Goal: Transaction & Acquisition: Obtain resource

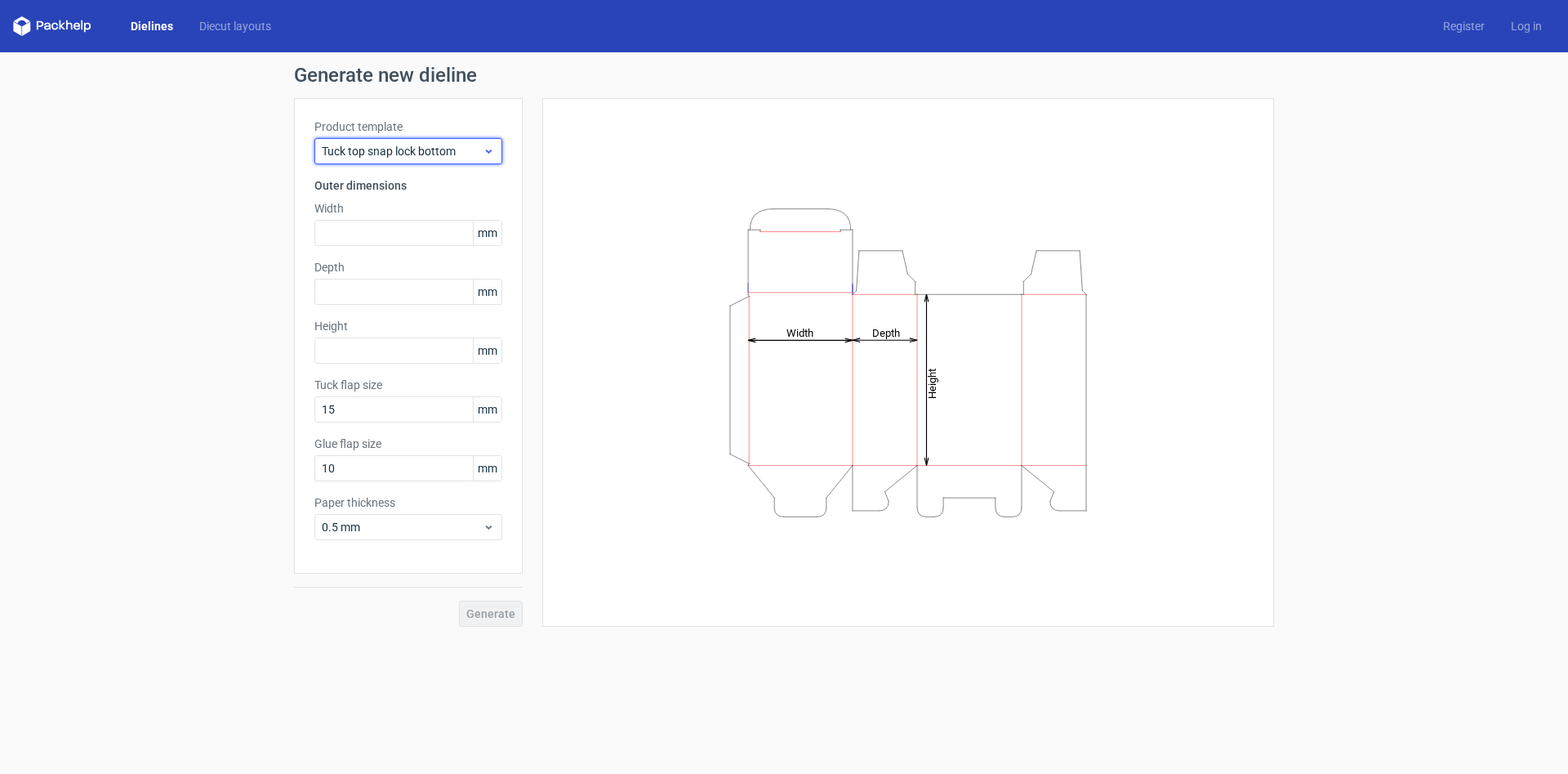
click at [444, 149] on span "Tuck top snap lock bottom" at bounding box center [402, 151] width 161 height 17
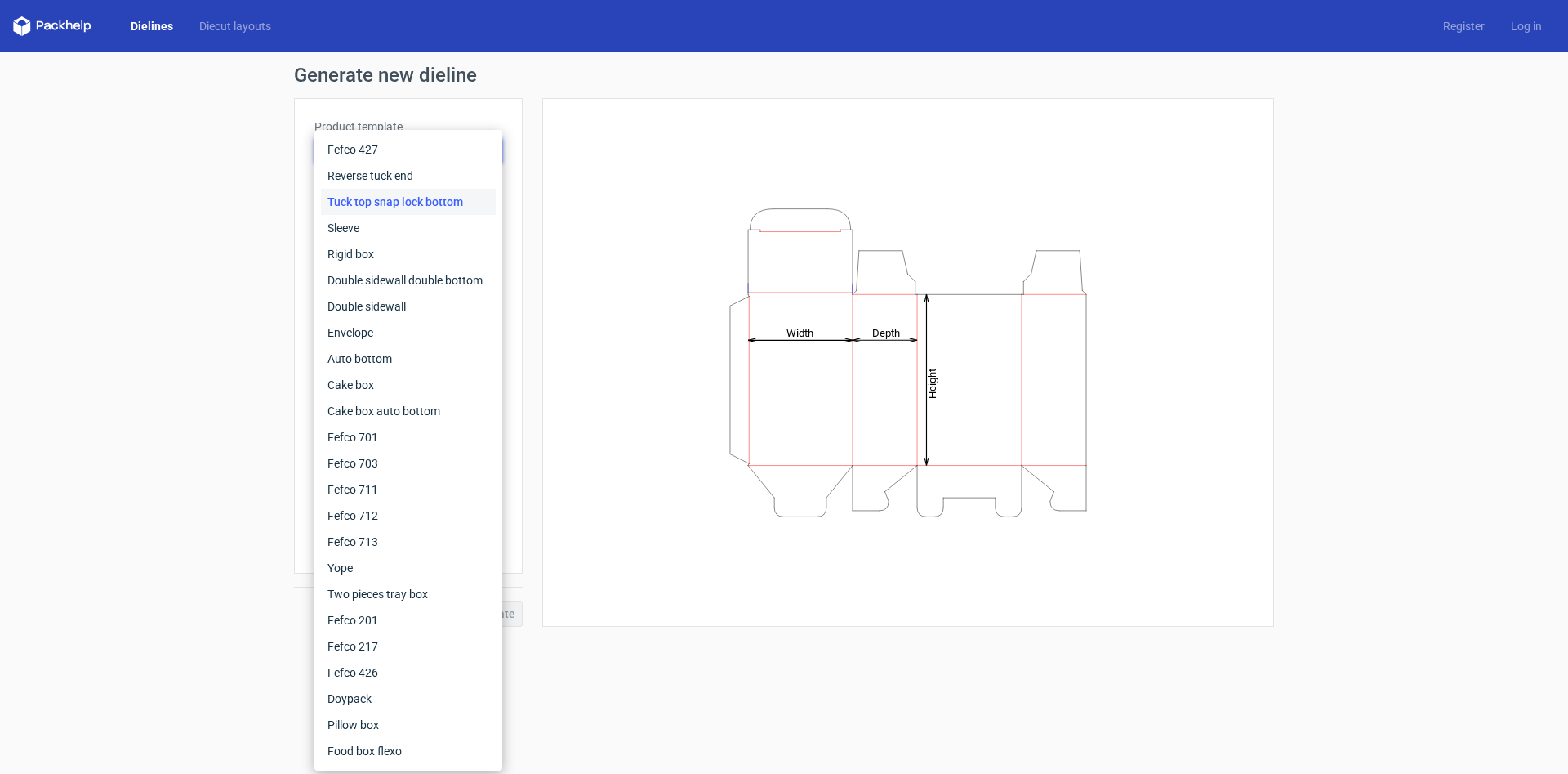
click at [605, 274] on div "Height Depth Width" at bounding box center [908, 363] width 691 height 488
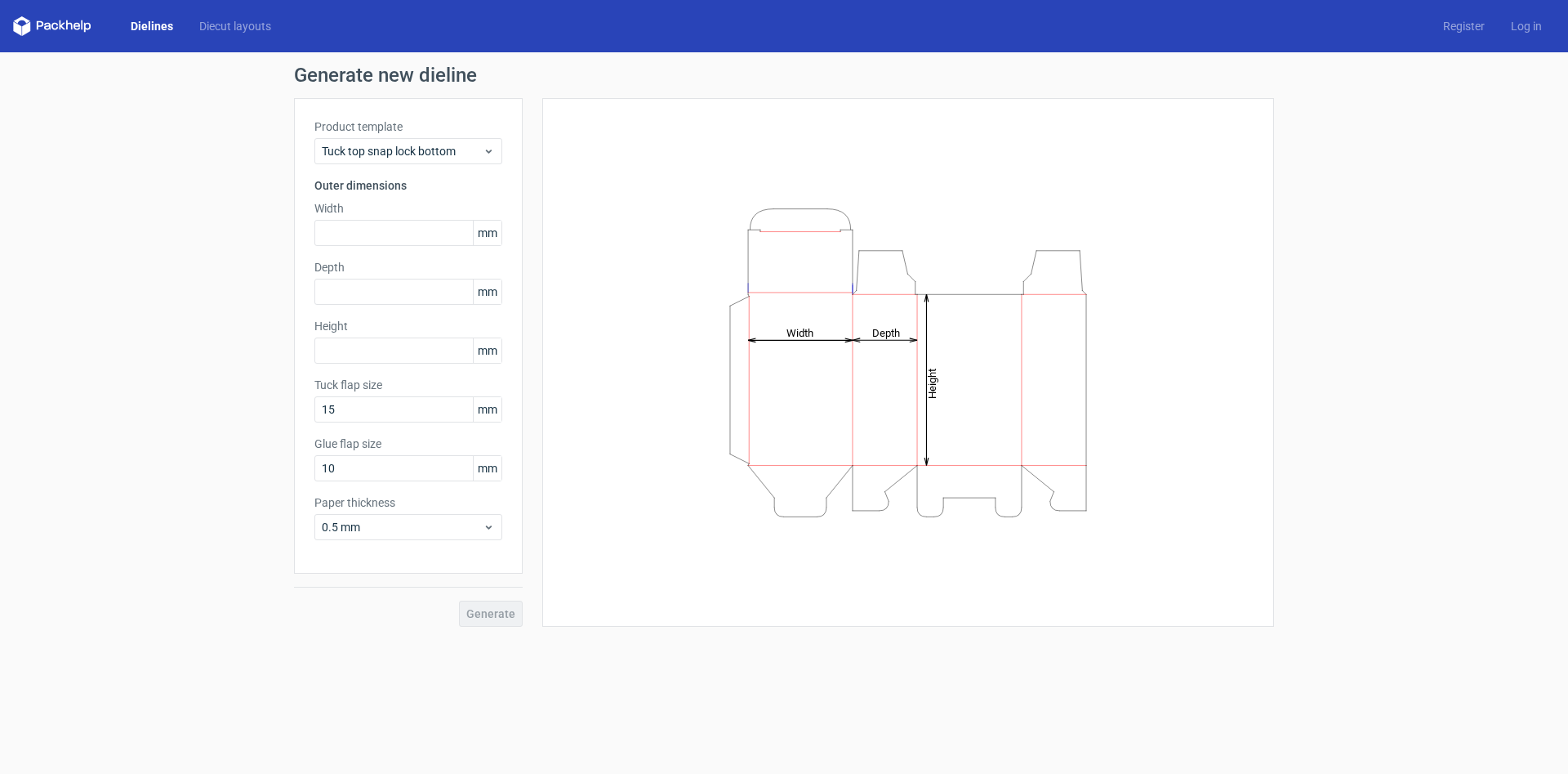
click at [494, 229] on span "mm" at bounding box center [487, 233] width 29 height 25
click at [484, 233] on span "mm" at bounding box center [487, 233] width 29 height 25
click at [366, 193] on div "Product template Tuck top snap lock bottom Outer dimensions Width mm Depth mm H…" at bounding box center [409, 336] width 229 height 476
click at [366, 185] on h3 "Outer dimensions" at bounding box center [409, 186] width 188 height 17
click at [381, 532] on span "0.5 mm" at bounding box center [402, 527] width 161 height 17
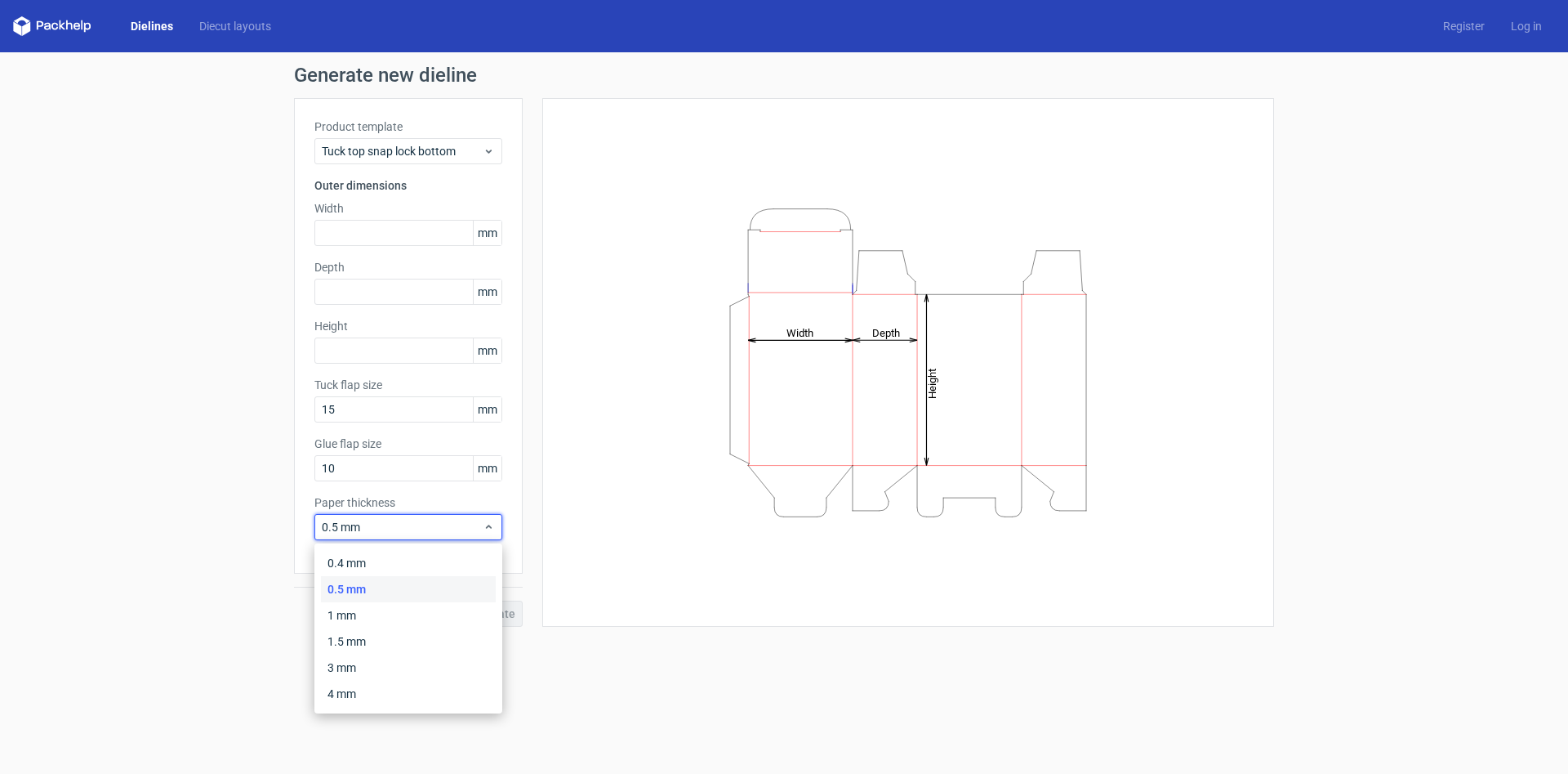
click at [566, 514] on div "Height Depth Width" at bounding box center [908, 363] width 691 height 488
click at [149, 26] on link "Dielines" at bounding box center [152, 27] width 69 height 17
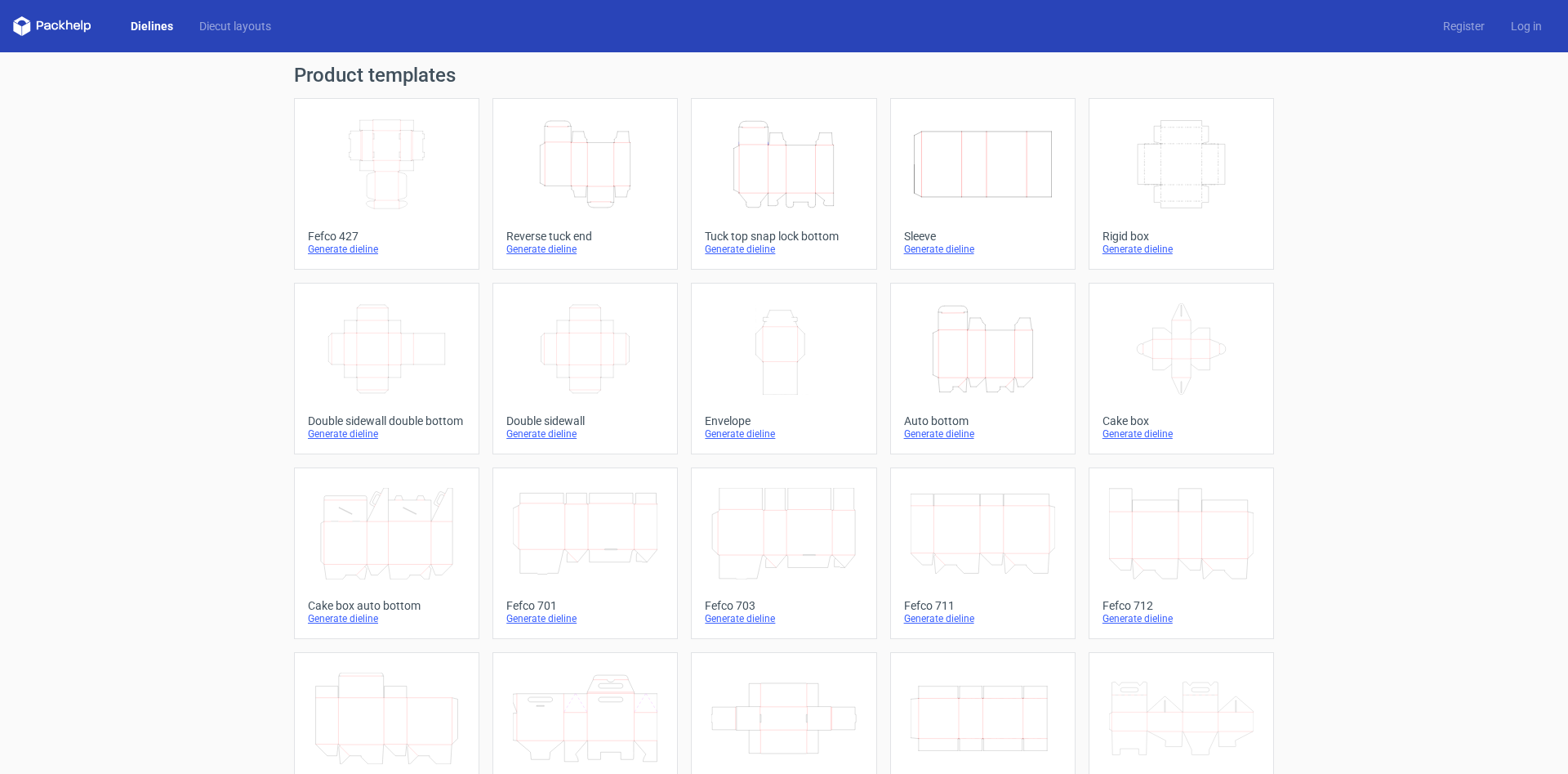
click at [394, 161] on icon "Width Depth Height" at bounding box center [386, 164] width 144 height 91
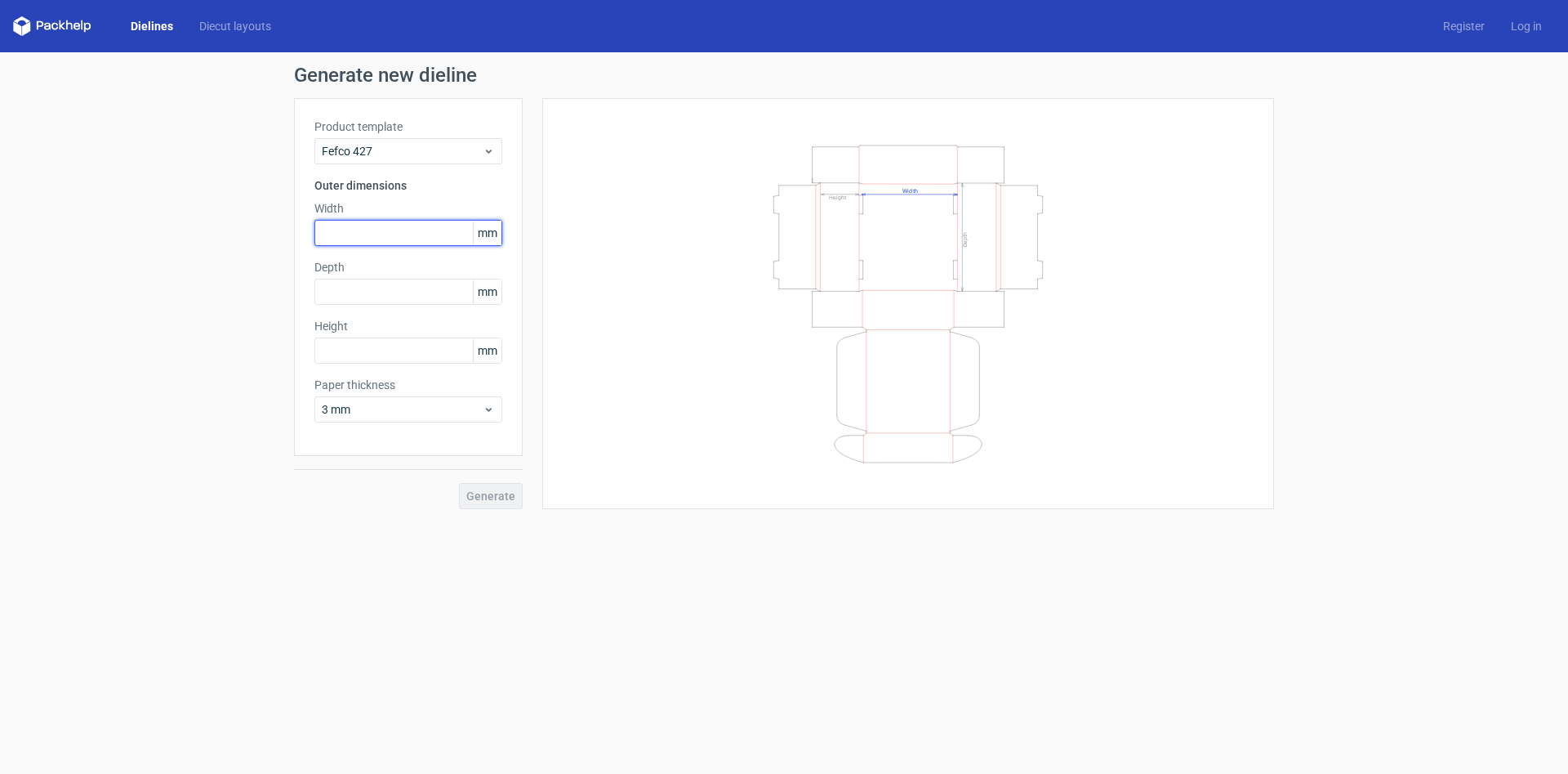
click at [394, 225] on input "text" at bounding box center [409, 233] width 188 height 26
click at [329, 227] on input "text" at bounding box center [409, 233] width 188 height 26
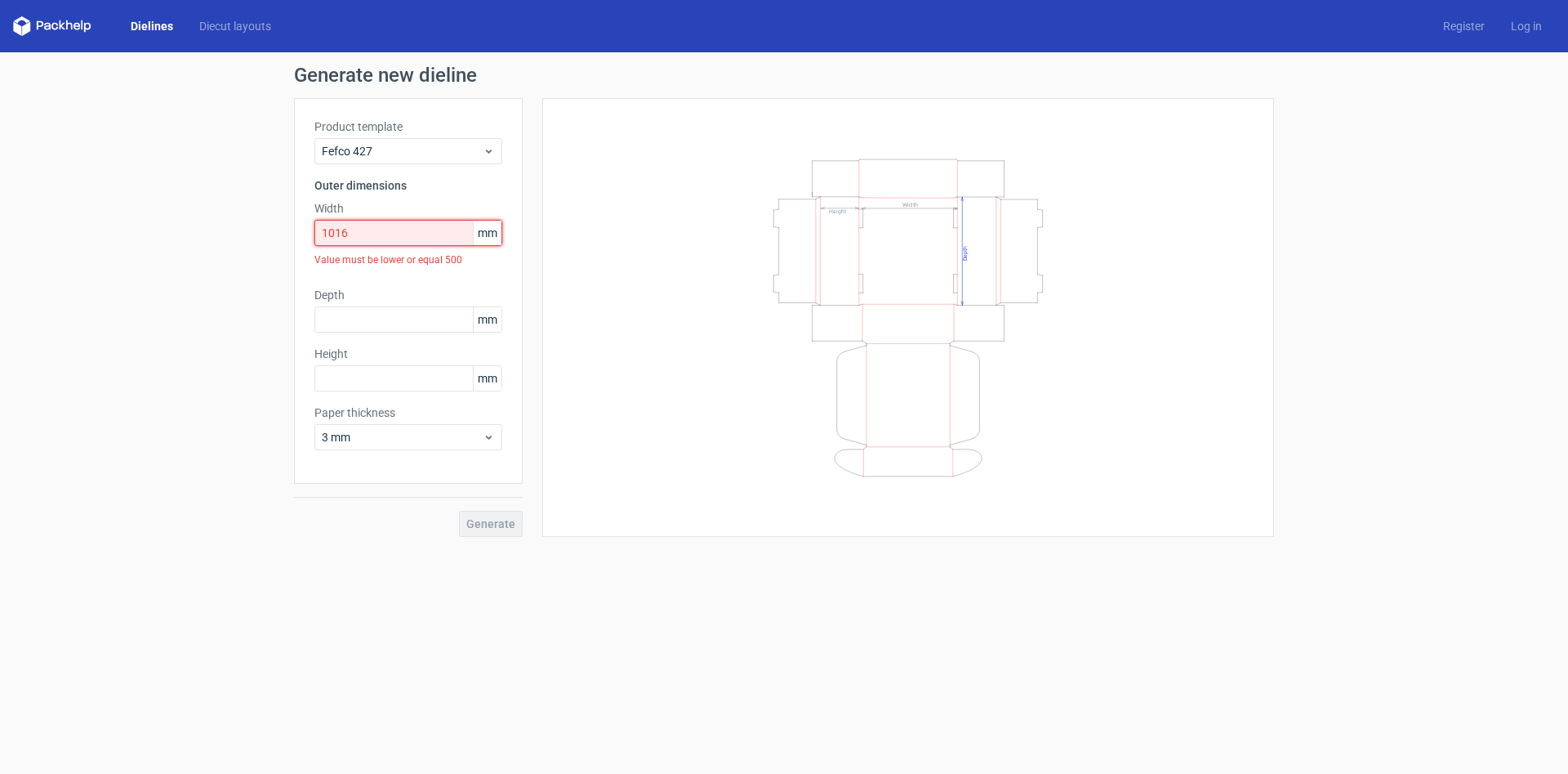
click at [338, 239] on input "1016" at bounding box center [409, 233] width 188 height 26
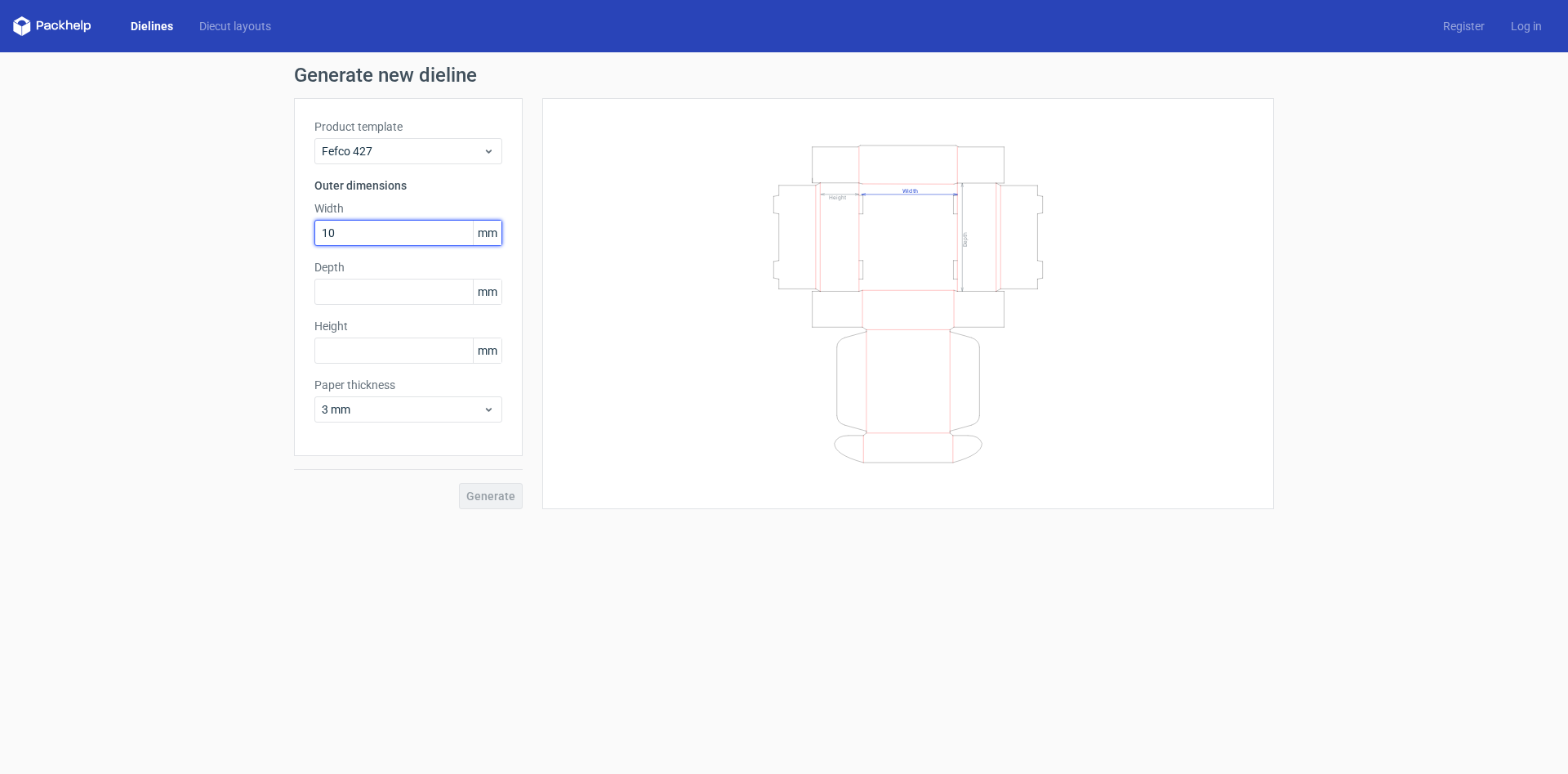
type input "102"
click at [371, 297] on input "text" at bounding box center [409, 292] width 188 height 26
type input "76"
click at [362, 353] on input "text" at bounding box center [409, 351] width 188 height 26
click at [332, 345] on input "text" at bounding box center [409, 351] width 188 height 26
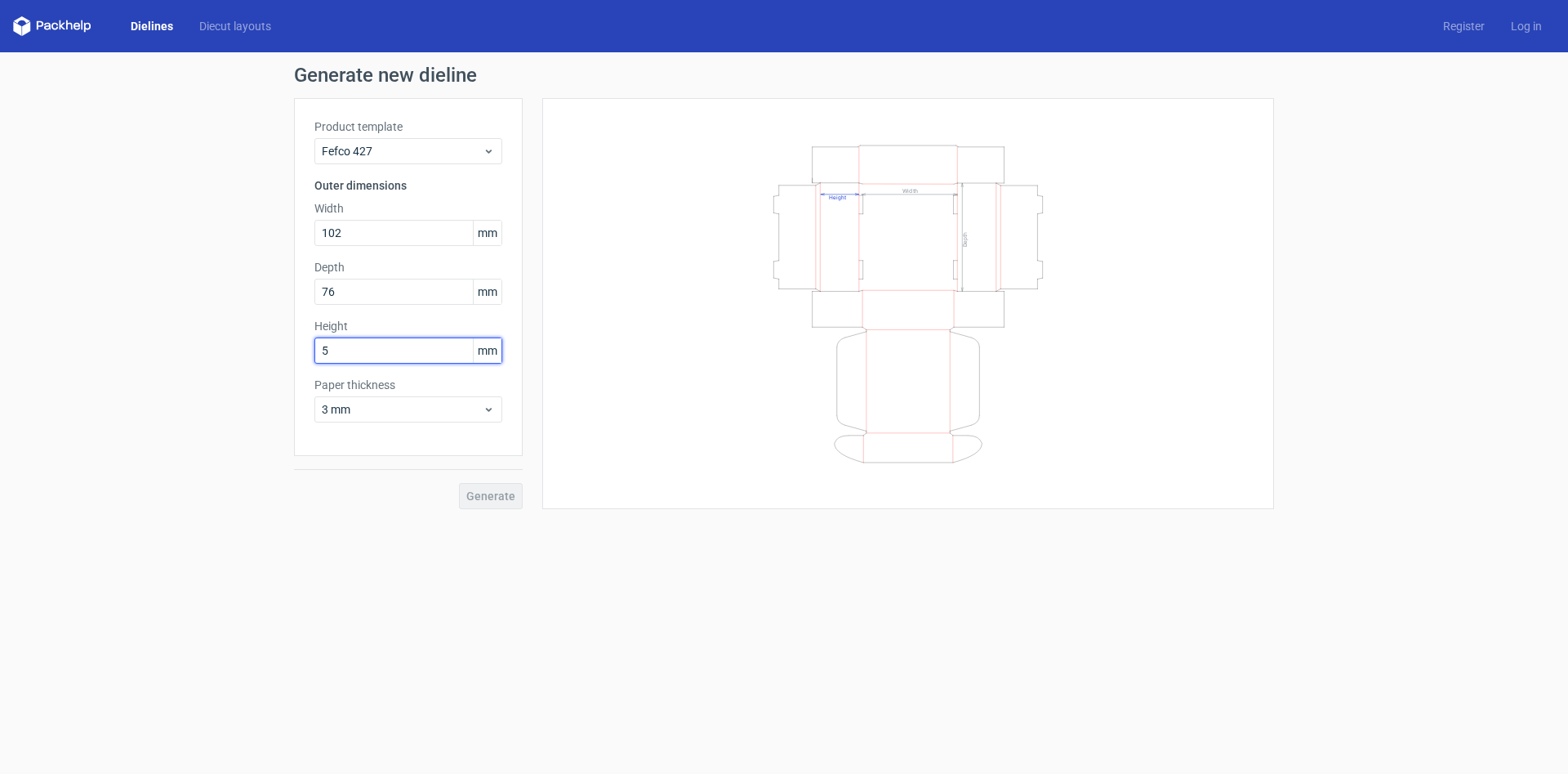
type input "51"
click at [504, 491] on span "Generate" at bounding box center [490, 496] width 49 height 11
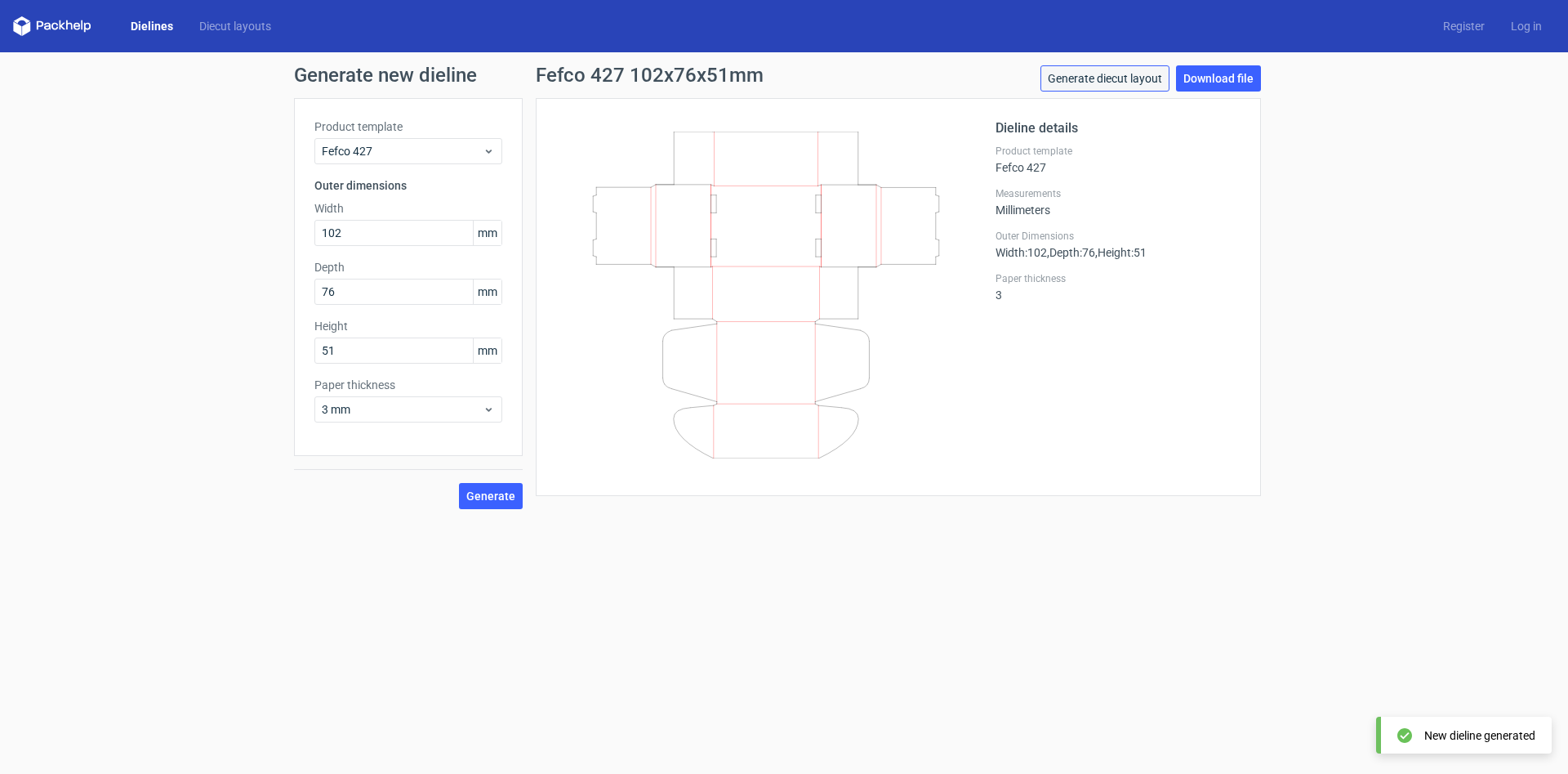
click at [1133, 80] on link "Generate diecut layout" at bounding box center [1105, 78] width 129 height 26
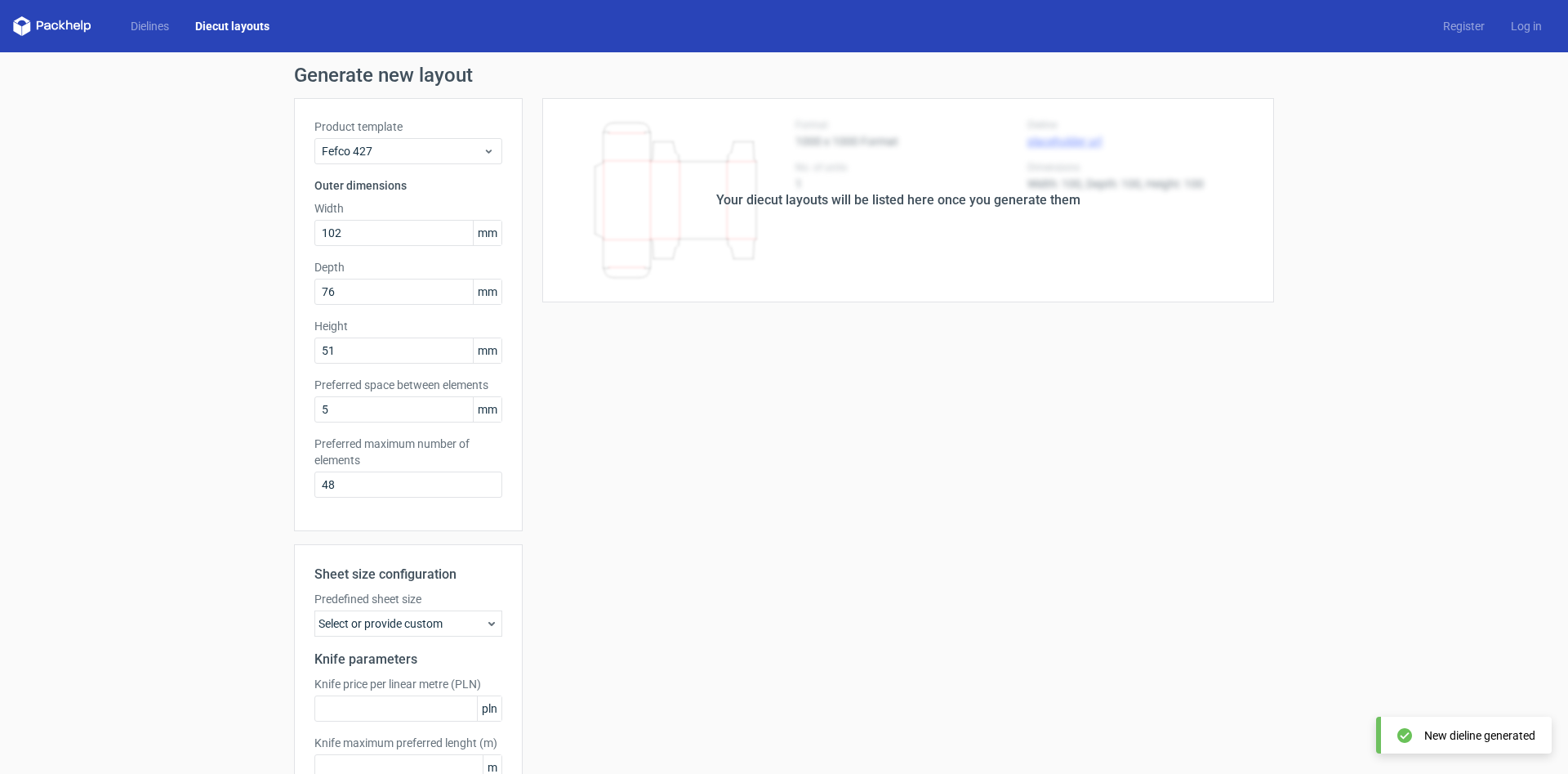
click at [854, 209] on div "Your diecut layouts will be listed here once you generate them" at bounding box center [898, 200] width 364 height 19
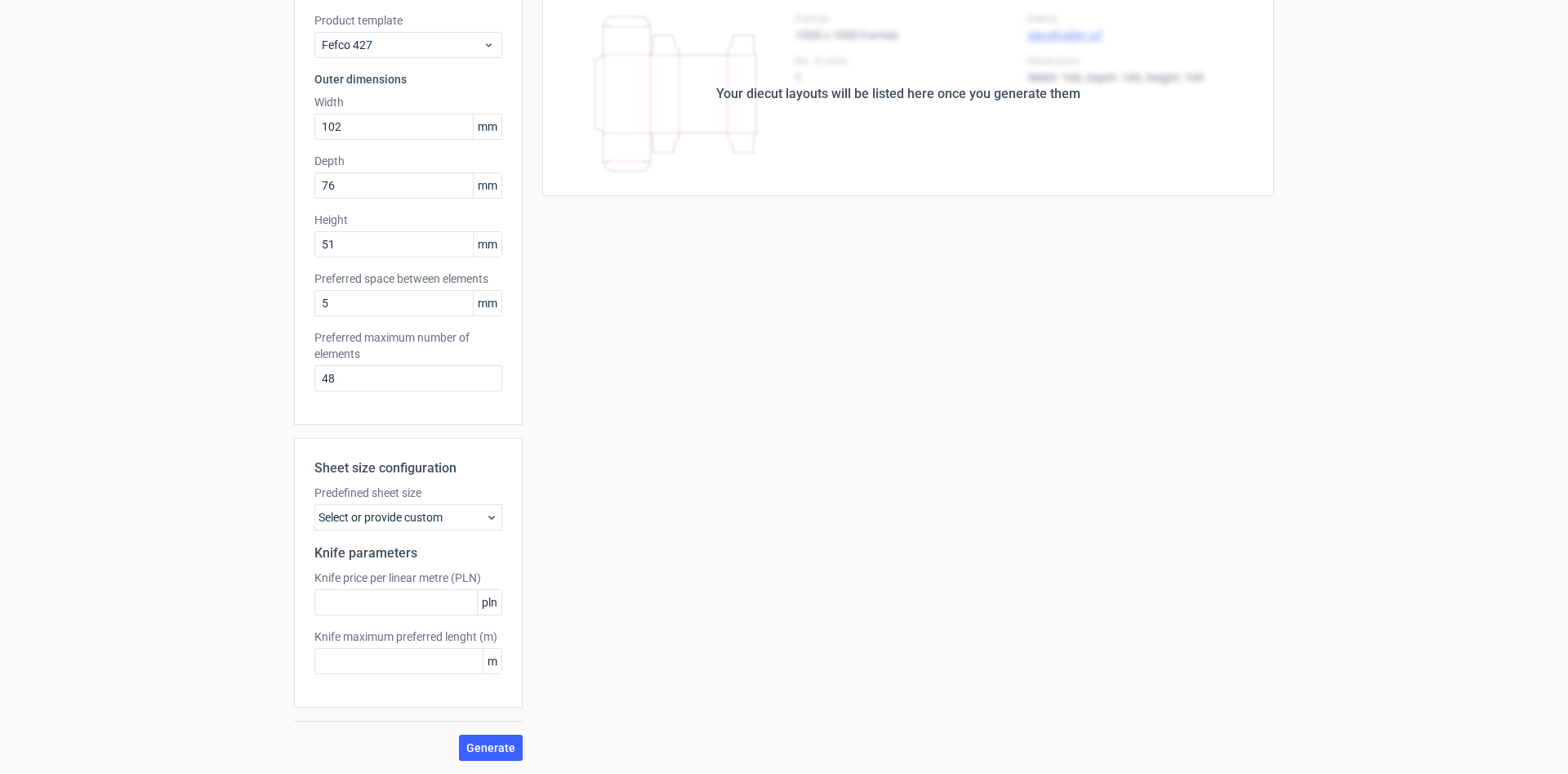
click at [357, 521] on div "Select or provide custom" at bounding box center [409, 517] width 188 height 26
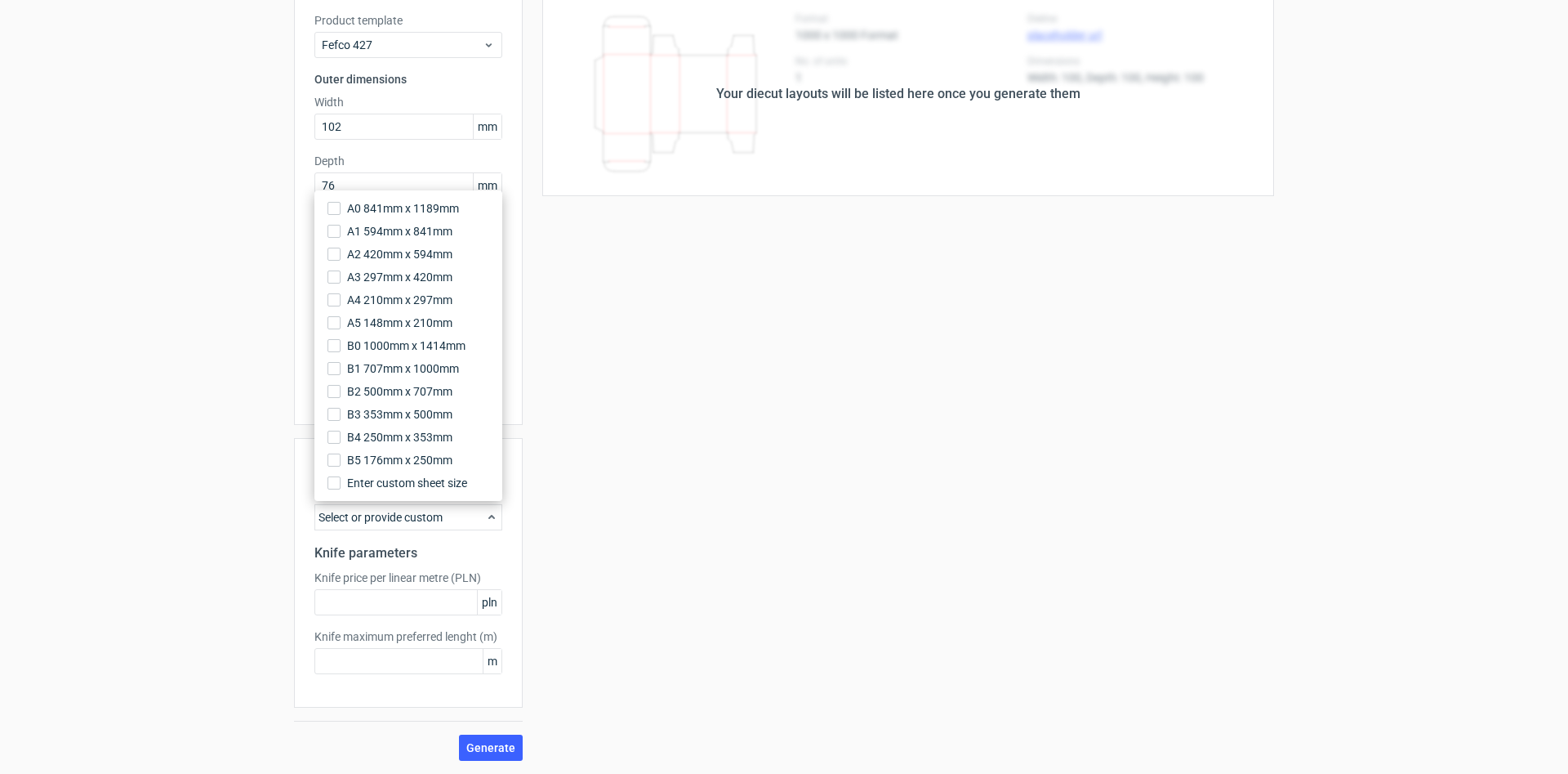
click at [357, 521] on div "Select or provide custom" at bounding box center [409, 517] width 188 height 26
click at [599, 514] on div "Your diecut layouts will be listed here once you generate them Height Depth Wid…" at bounding box center [898, 375] width 752 height 768
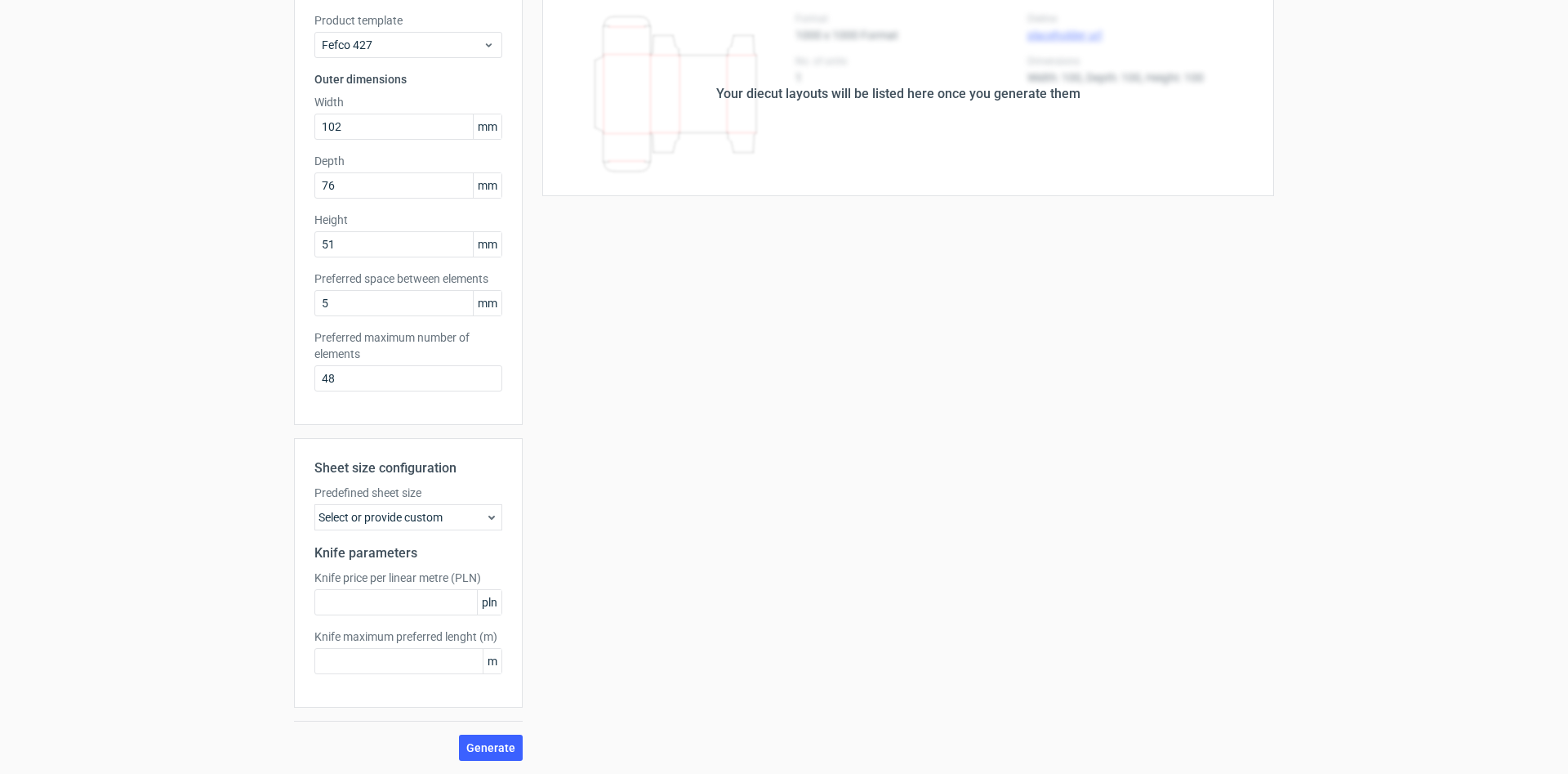
scroll to position [0, 0]
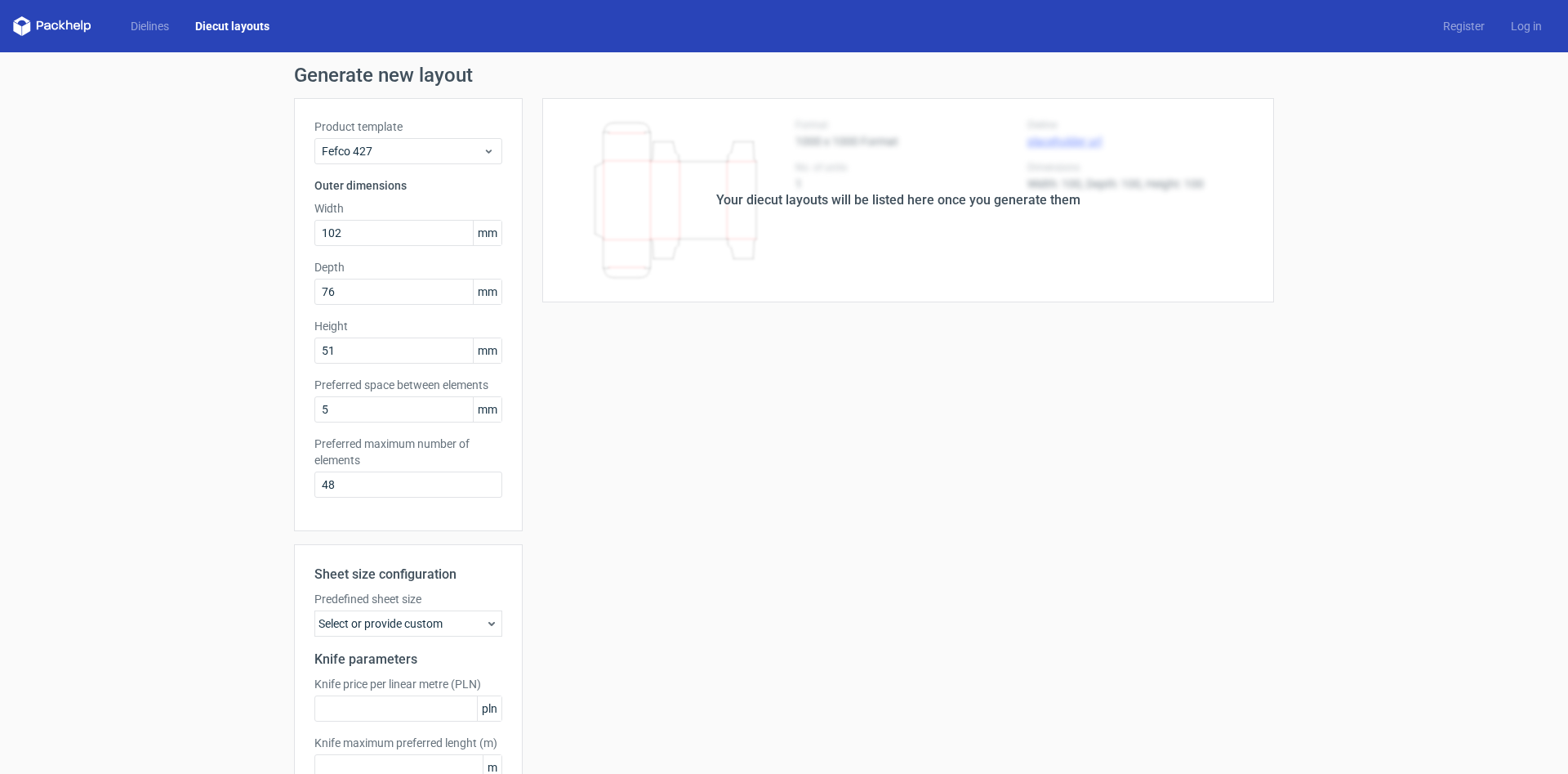
click at [815, 191] on div "Your diecut layouts will be listed here once you generate them" at bounding box center [898, 200] width 364 height 19
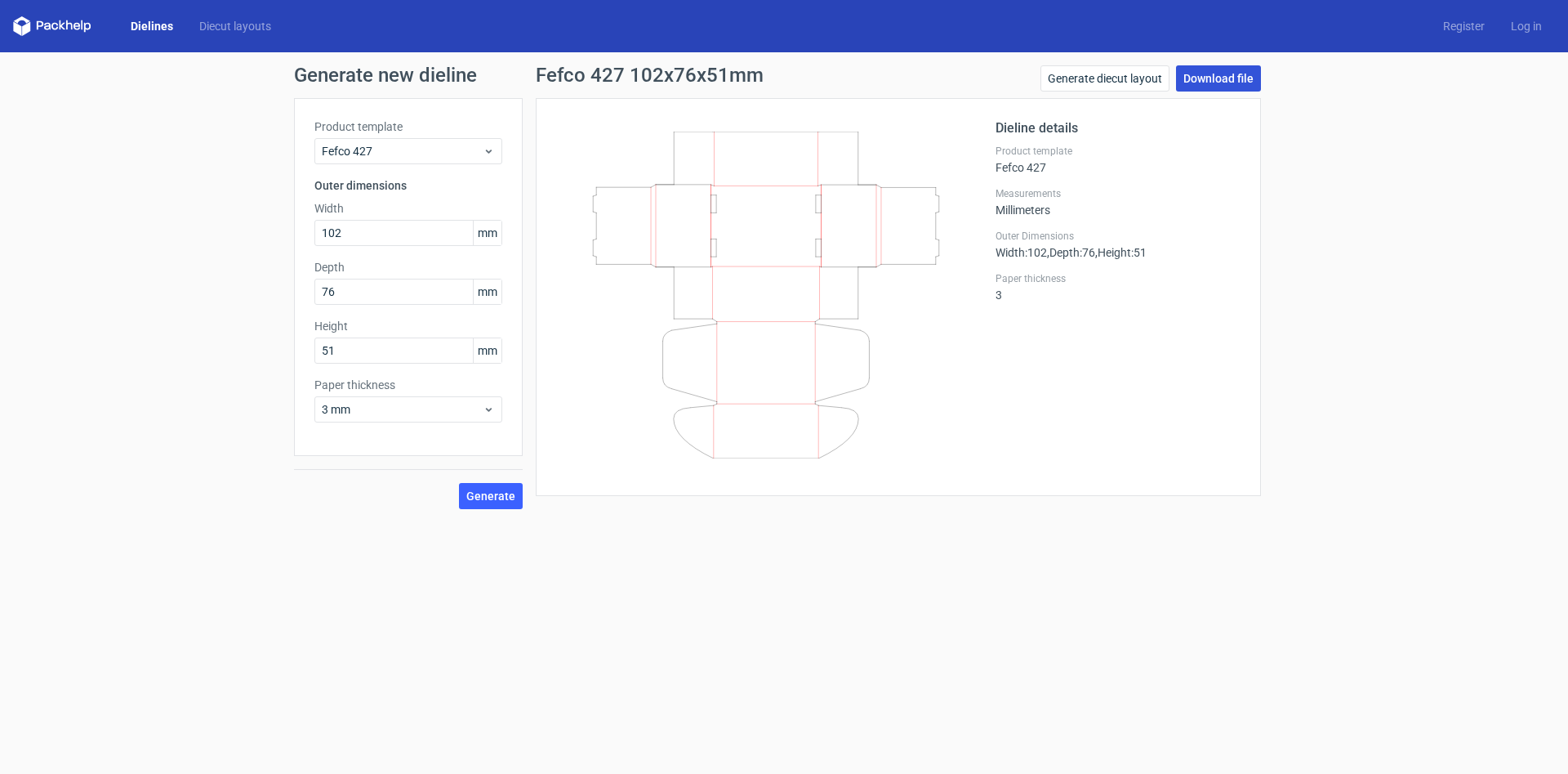
click at [1241, 84] on link "Download file" at bounding box center [1218, 78] width 85 height 26
click at [47, 26] on icon at bounding box center [52, 26] width 78 height 19
